Goal: Check status: Check status

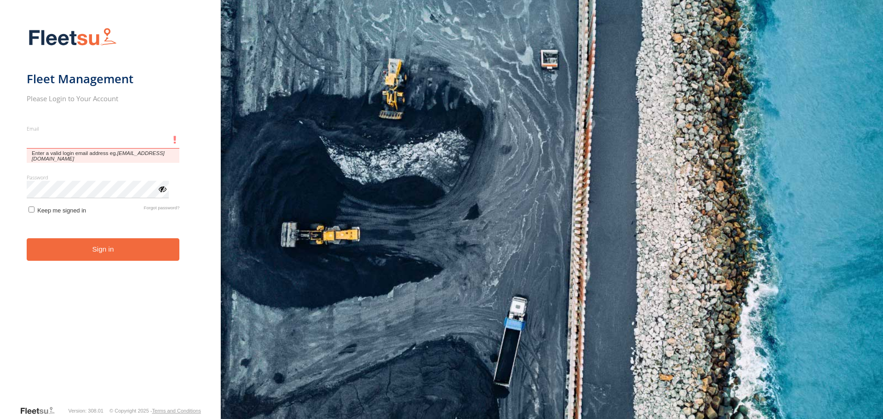
type input "**********"
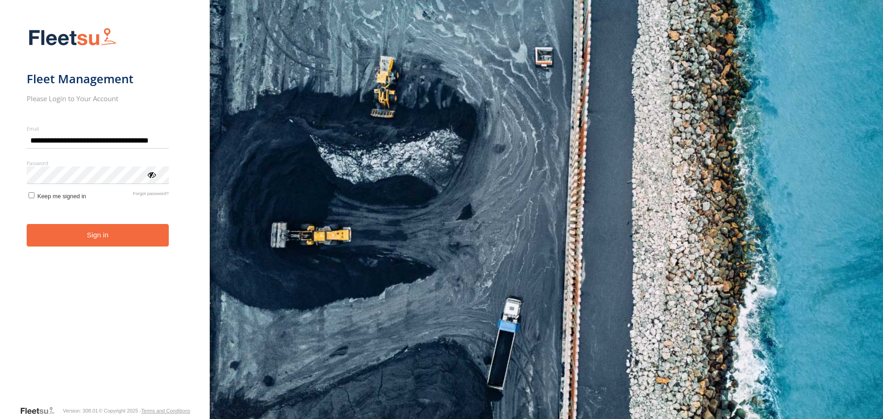
click at [83, 246] on button "Sign in" at bounding box center [98, 235] width 142 height 23
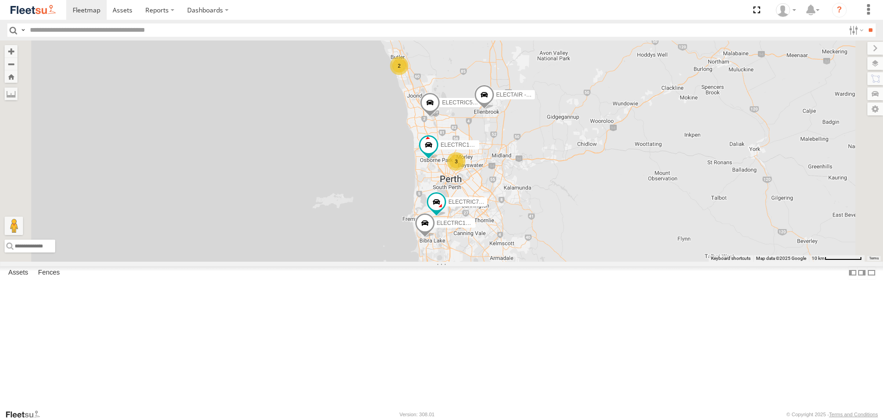
click at [0, 0] on span at bounding box center [0, 0] width 0 height 0
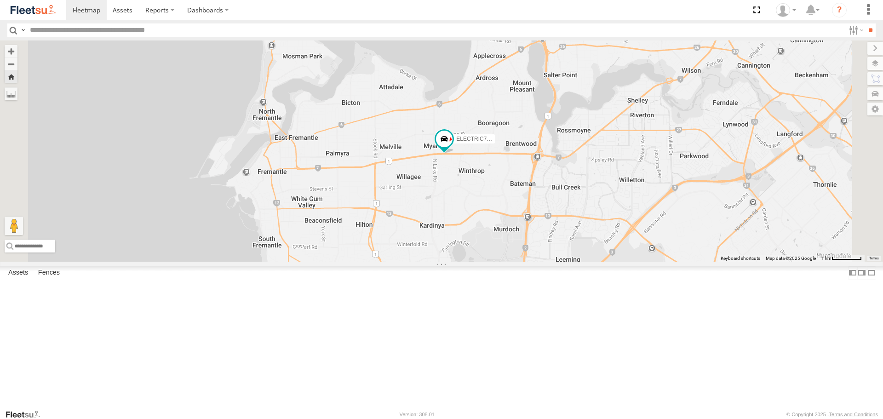
drag, startPoint x: 600, startPoint y: 204, endPoint x: 586, endPoint y: 244, distance: 42.5
click at [586, 244] on div "ELECTRIC7 - [PERSON_NAME]" at bounding box center [441, 150] width 883 height 221
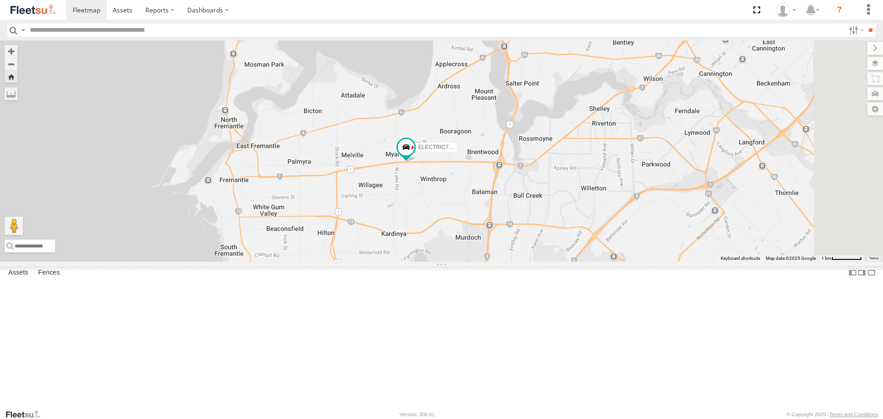
drag, startPoint x: 554, startPoint y: 250, endPoint x: 512, endPoint y: 261, distance: 43.7
click at [512, 261] on div "ELECTRIC7 - [PERSON_NAME]" at bounding box center [441, 150] width 883 height 221
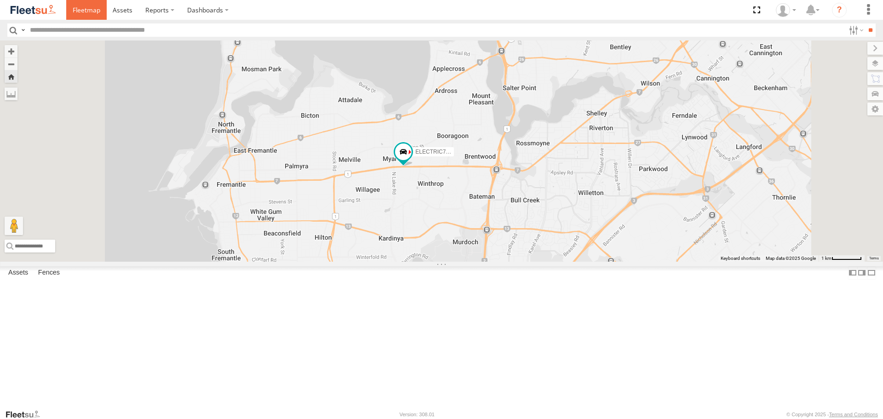
click at [101, 12] on link at bounding box center [86, 10] width 40 height 20
click at [108, 7] on link at bounding box center [123, 10] width 33 height 20
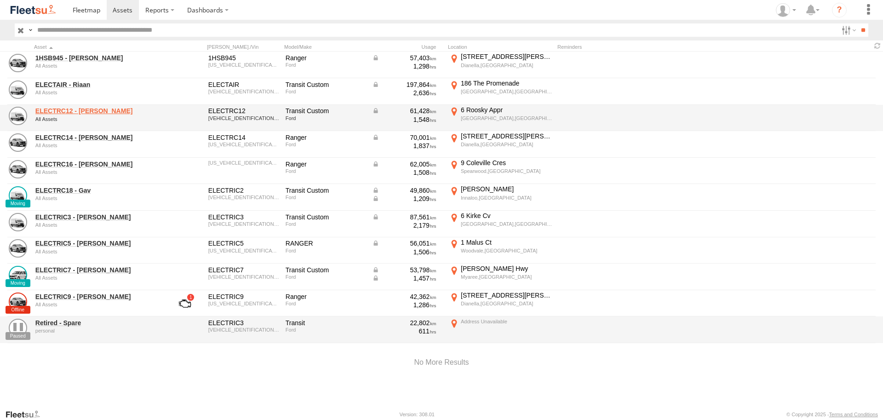
click at [89, 110] on link "ELECTRC12 - Harry" at bounding box center [98, 111] width 126 height 8
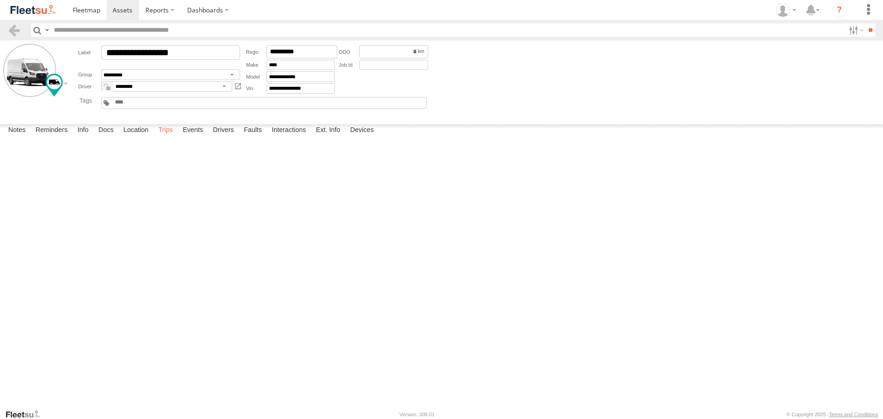
click at [172, 137] on label "Trips" at bounding box center [166, 130] width 24 height 13
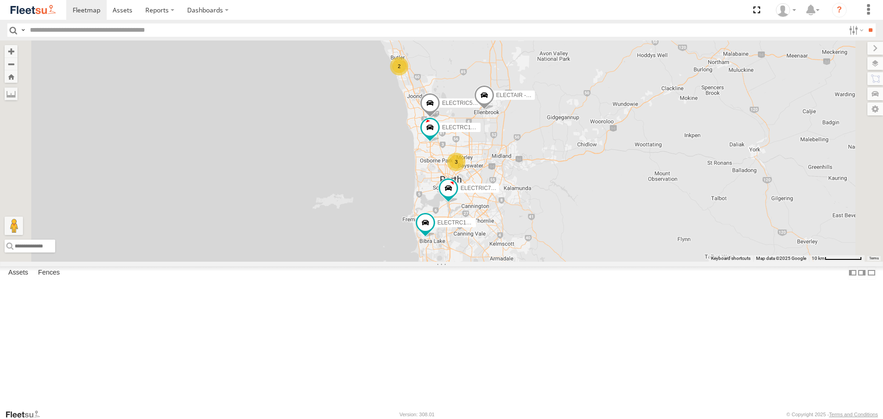
click at [0, 0] on span at bounding box center [0, 0] width 0 height 0
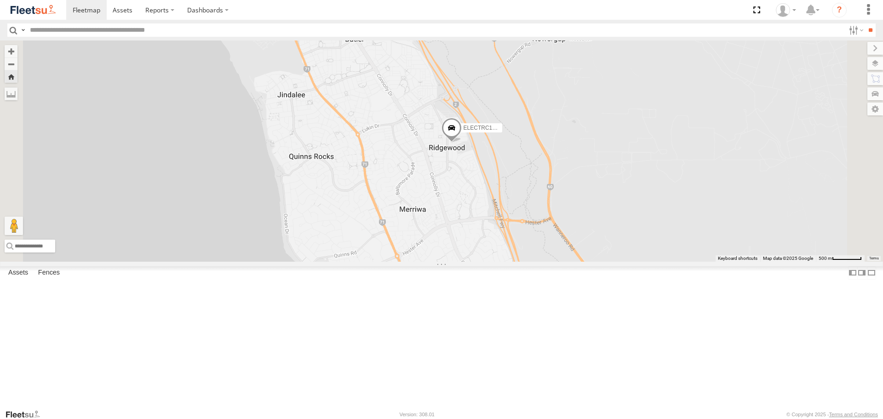
click at [462, 143] on span at bounding box center [452, 130] width 20 height 25
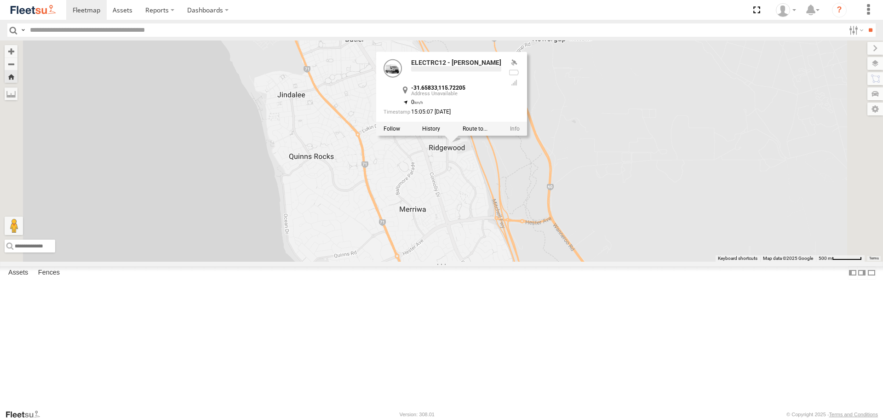
click at [580, 233] on div "ELECTRC12 - [PERSON_NAME] ELECTRC12 - [PERSON_NAME] -31.65833 , 115.72205 0 15:…" at bounding box center [441, 150] width 883 height 221
